Goal: Find specific page/section: Find specific page/section

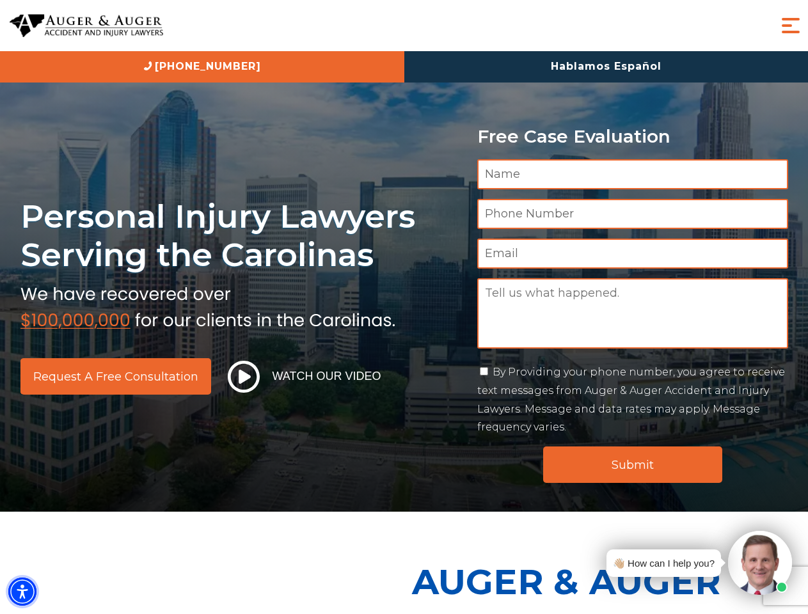
click at [22, 592] on img "Accessibility Menu" at bounding box center [22, 591] width 28 height 28
